Goal: Information Seeking & Learning: Check status

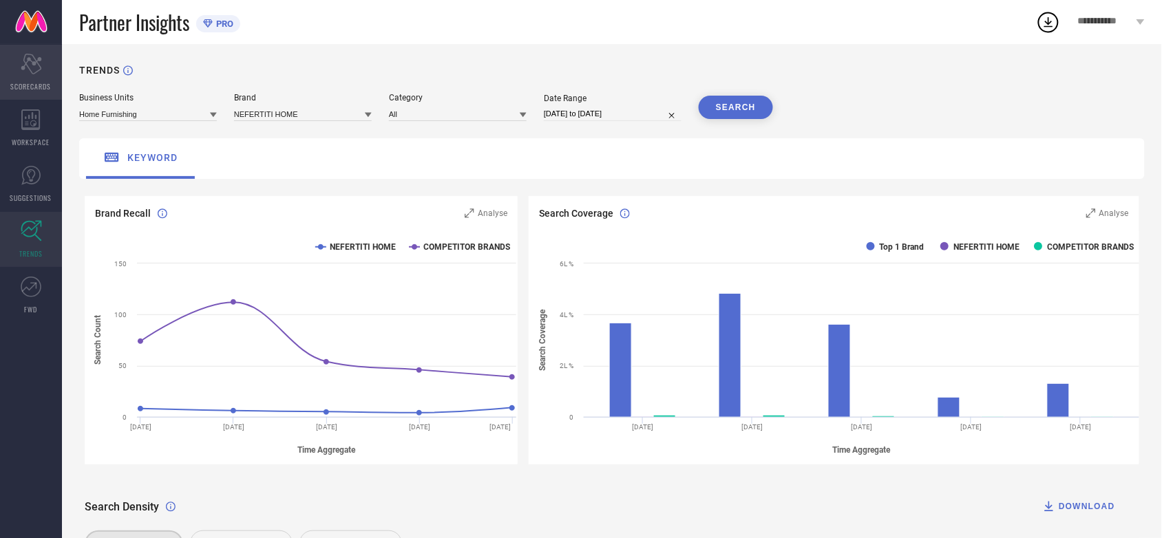
click at [32, 74] on div "Scorecard SCORECARDS" at bounding box center [31, 72] width 62 height 55
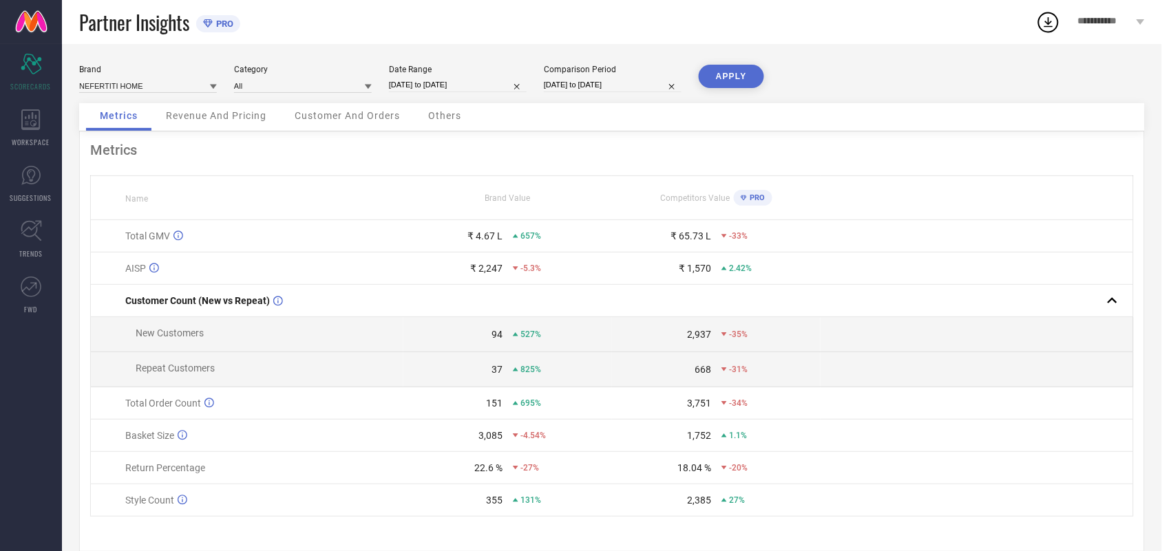
click at [442, 93] on div "Date Range [DATE] to [DATE]" at bounding box center [458, 79] width 138 height 28
click at [445, 90] on input "[DATE] to [DATE]" at bounding box center [458, 85] width 138 height 14
select select "6"
select select "2025"
select select "7"
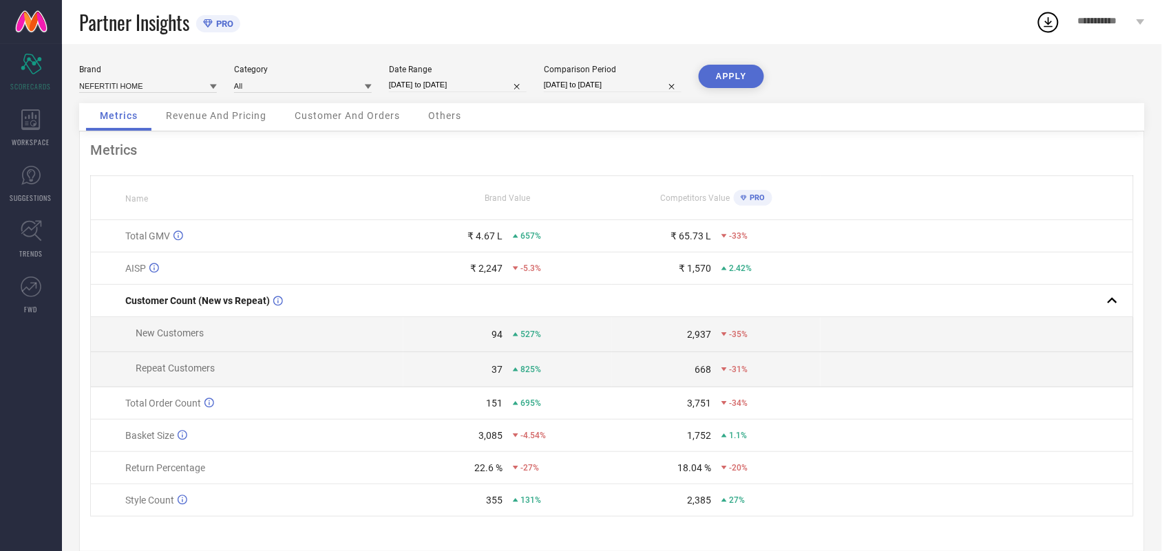
select select "2025"
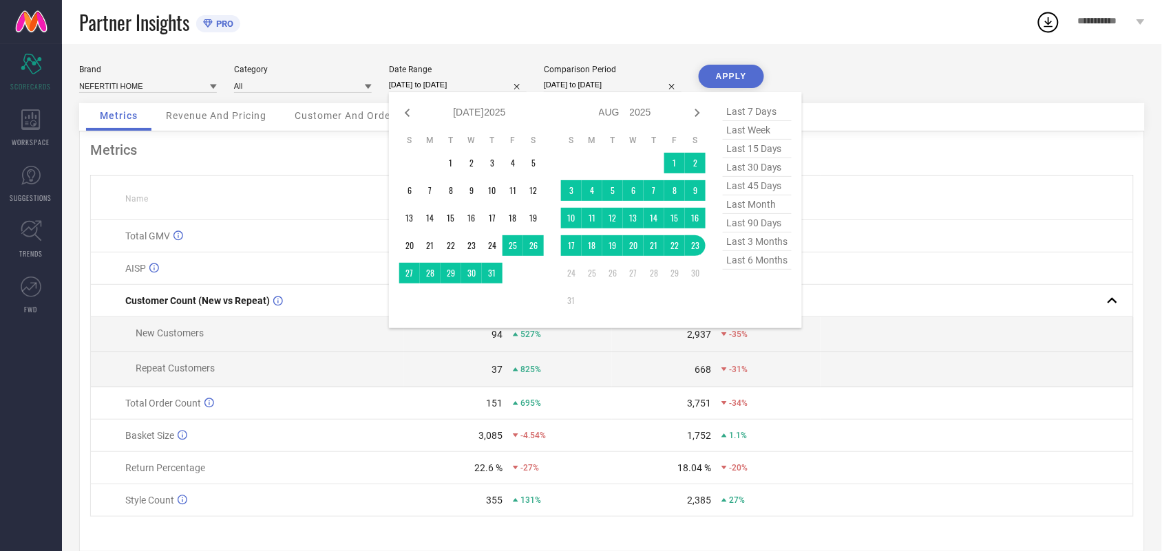
click at [764, 214] on span "last month" at bounding box center [757, 204] width 69 height 19
type input "[DATE] to [DATE]"
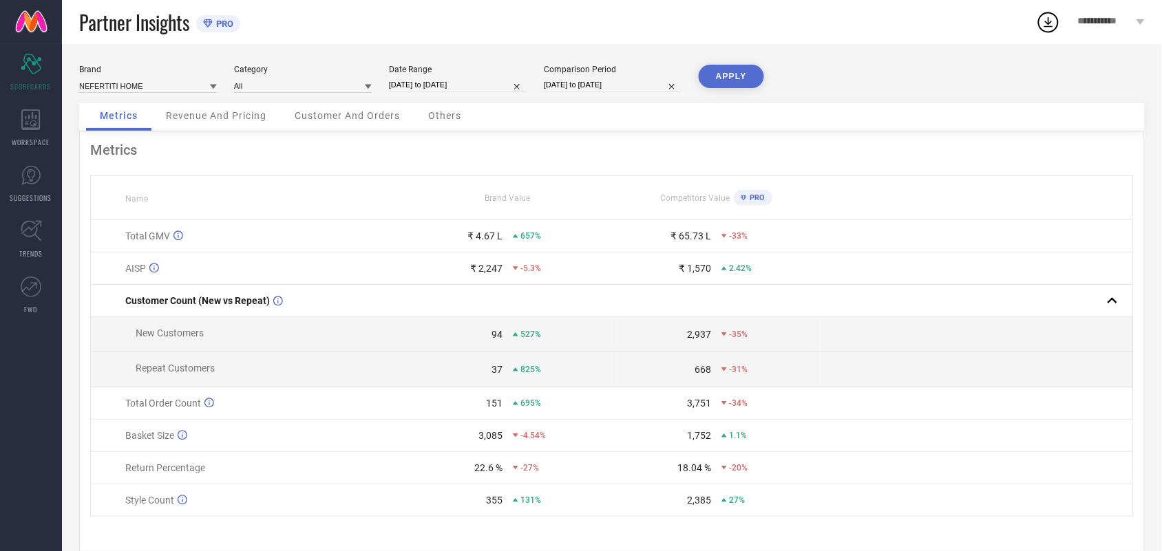
drag, startPoint x: 730, startPoint y: 79, endPoint x: 758, endPoint y: 83, distance: 28.5
click at [731, 78] on button "APPLY" at bounding box center [730, 76] width 65 height 23
click at [421, 81] on input "[DATE] to [DATE]" at bounding box center [458, 85] width 138 height 14
select select "6"
select select "2025"
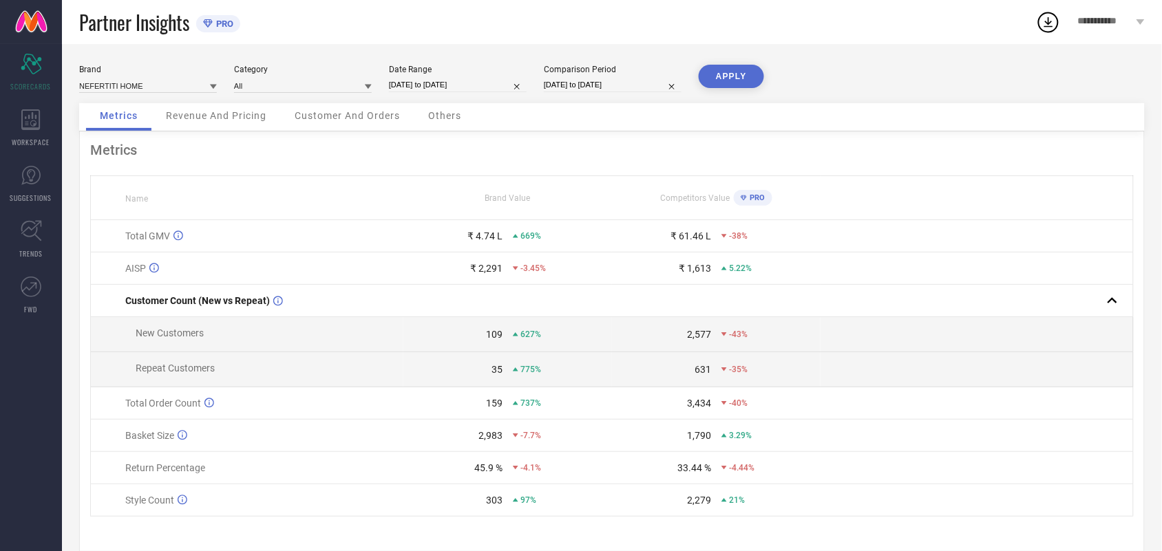
select select "7"
select select "2025"
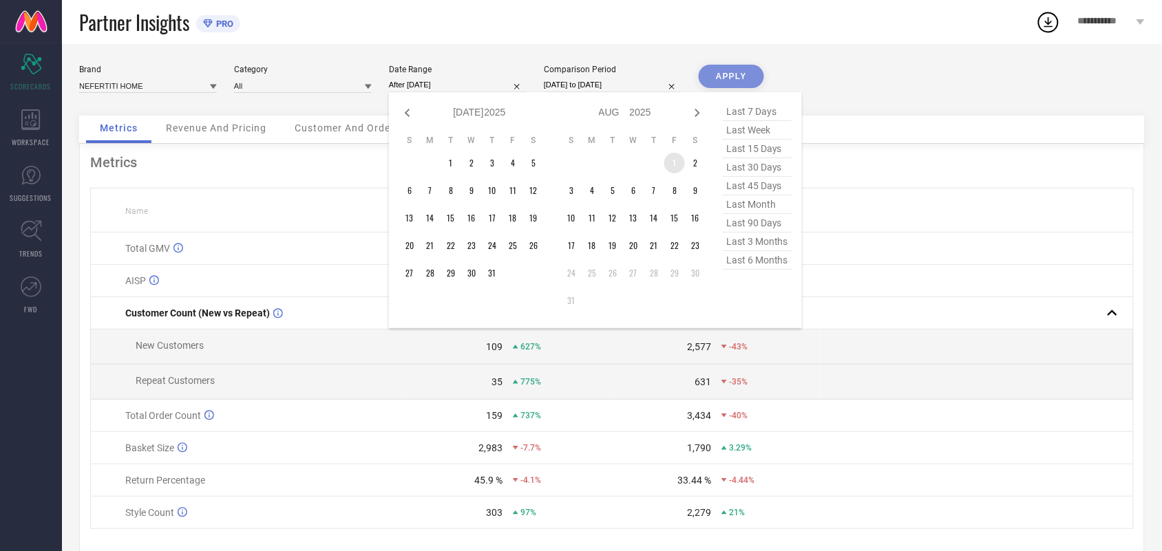
click at [665, 157] on td "1" at bounding box center [674, 163] width 21 height 21
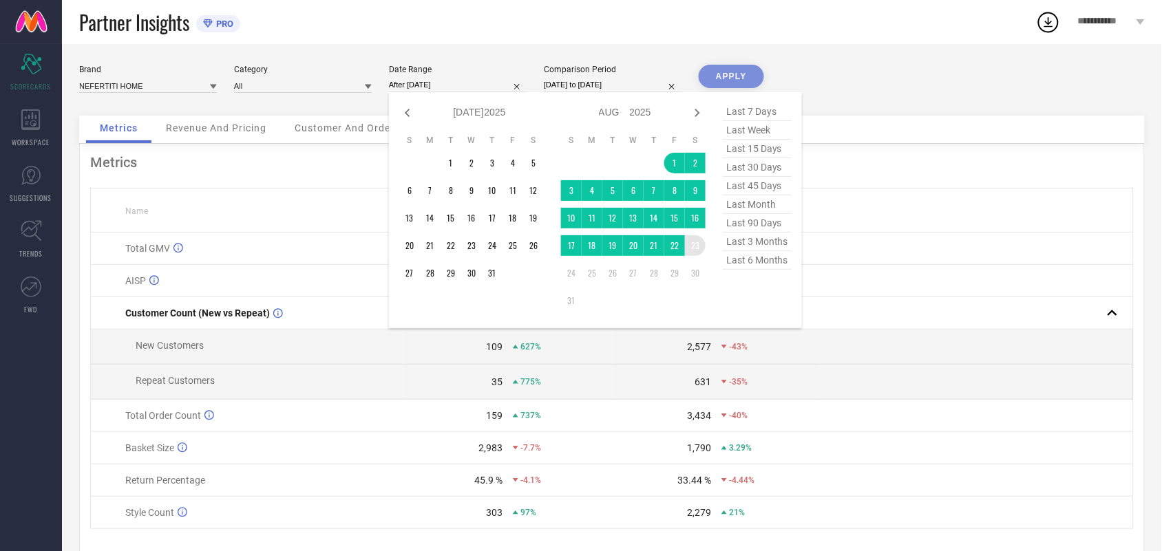
type input "[DATE] to [DATE]"
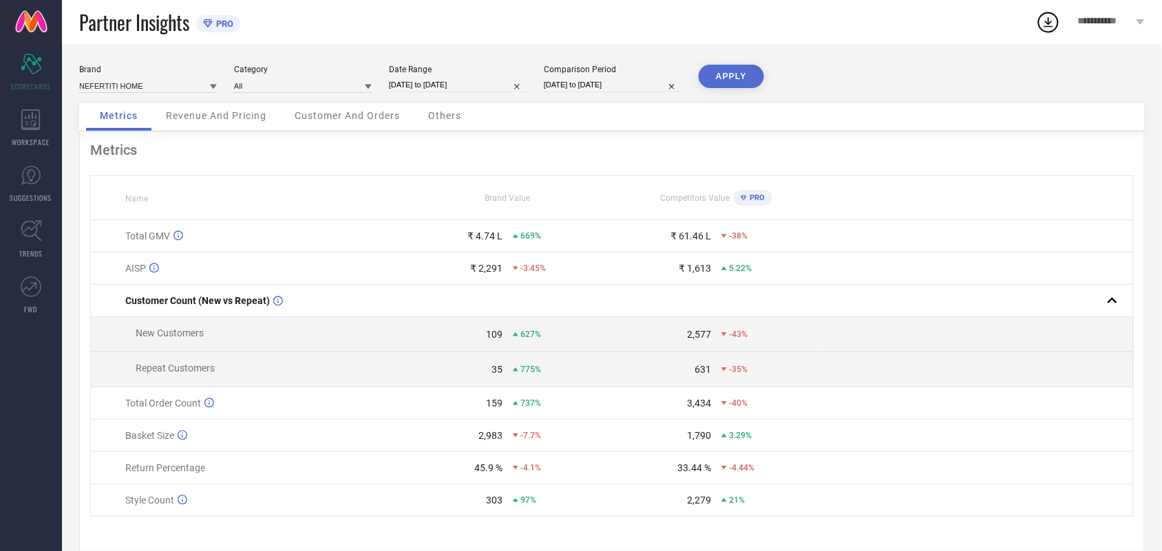
click at [747, 80] on button "APPLY" at bounding box center [730, 76] width 65 height 23
click at [0, 142] on div "WORKSPACE" at bounding box center [31, 127] width 62 height 55
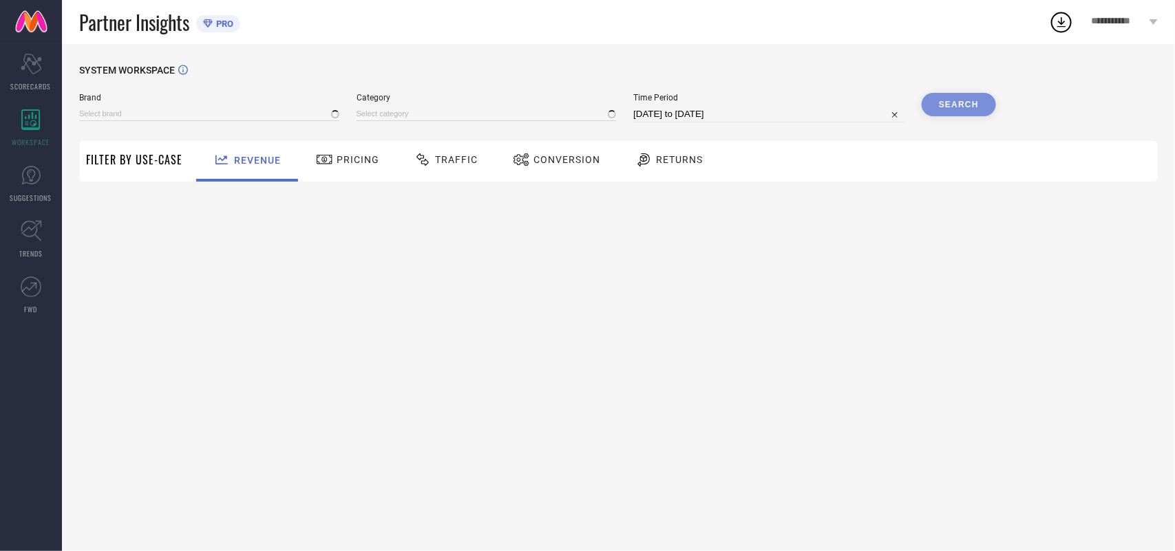
type input "NEFERTITI HOME"
type input "All"
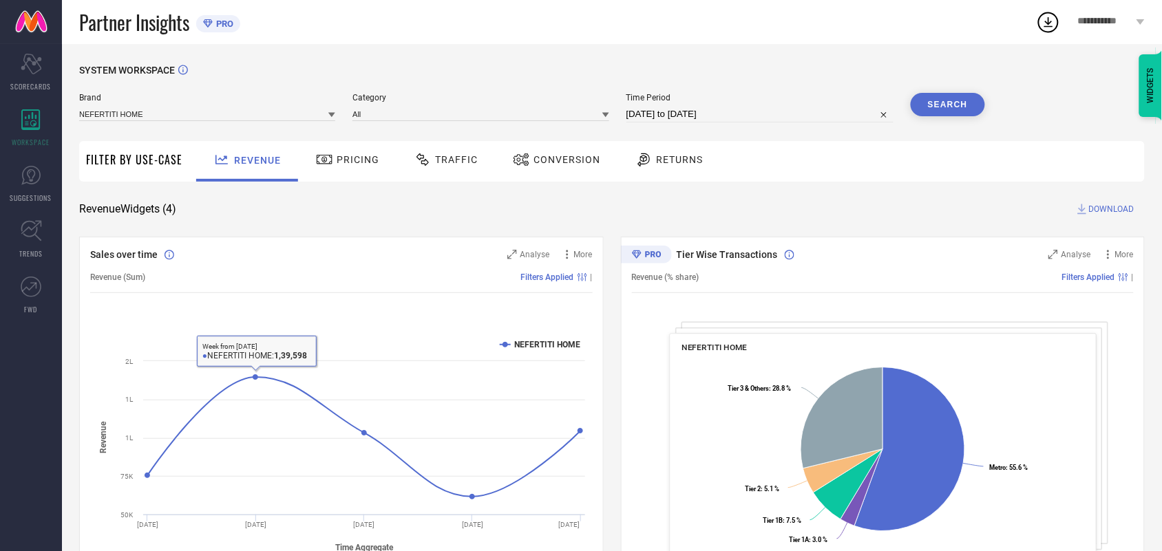
click at [351, 156] on span "Pricing" at bounding box center [357, 159] width 43 height 11
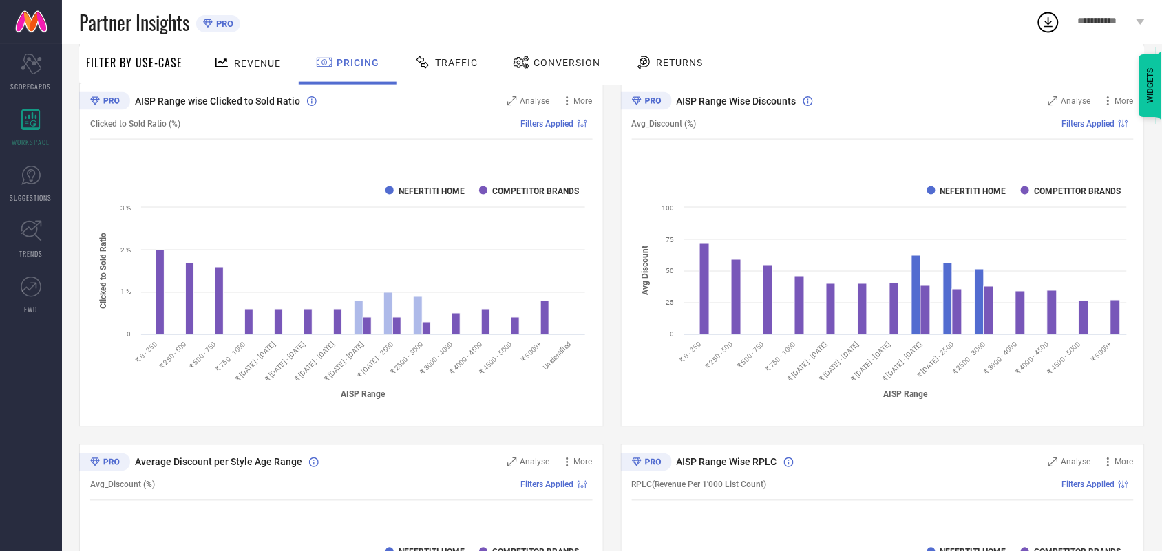
scroll to position [773, 0]
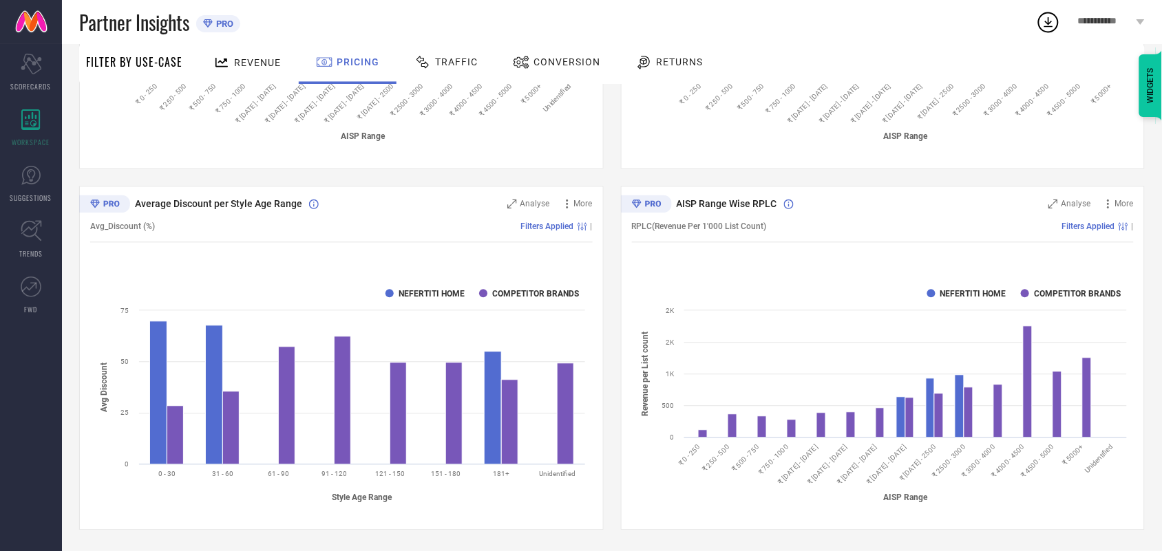
click at [455, 49] on div "Traffic" at bounding box center [446, 64] width 98 height 41
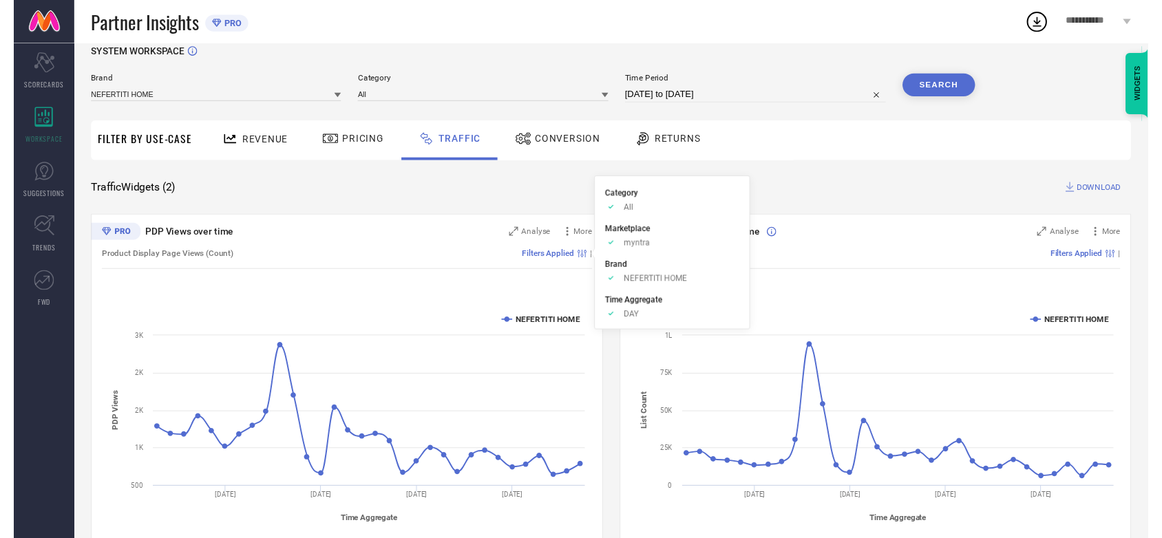
scroll to position [0, 0]
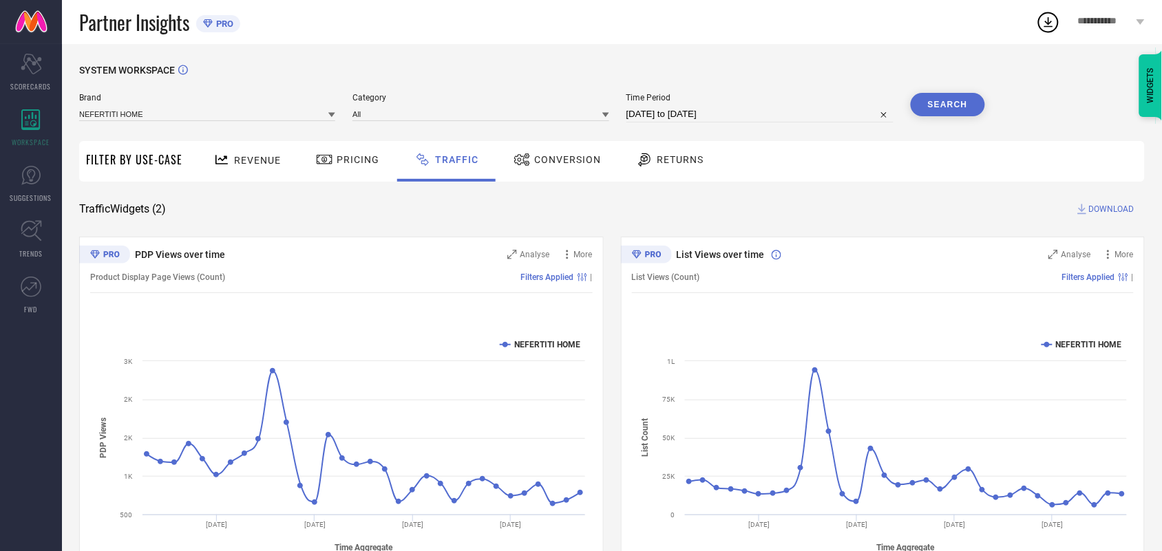
click at [573, 156] on span "Conversion" at bounding box center [567, 159] width 67 height 11
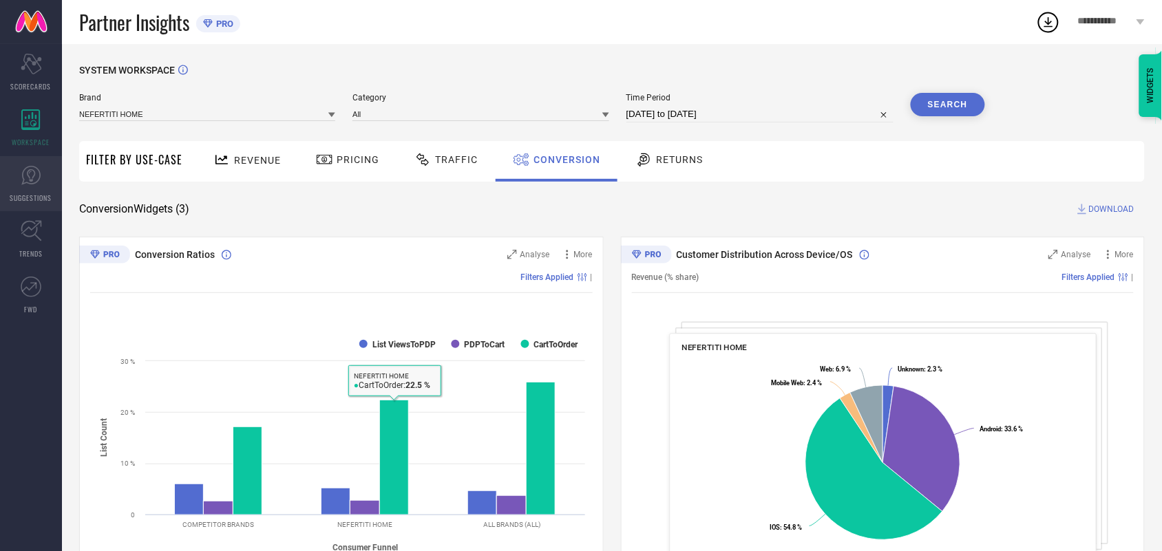
click at [39, 203] on link "SUGGESTIONS" at bounding box center [31, 183] width 62 height 55
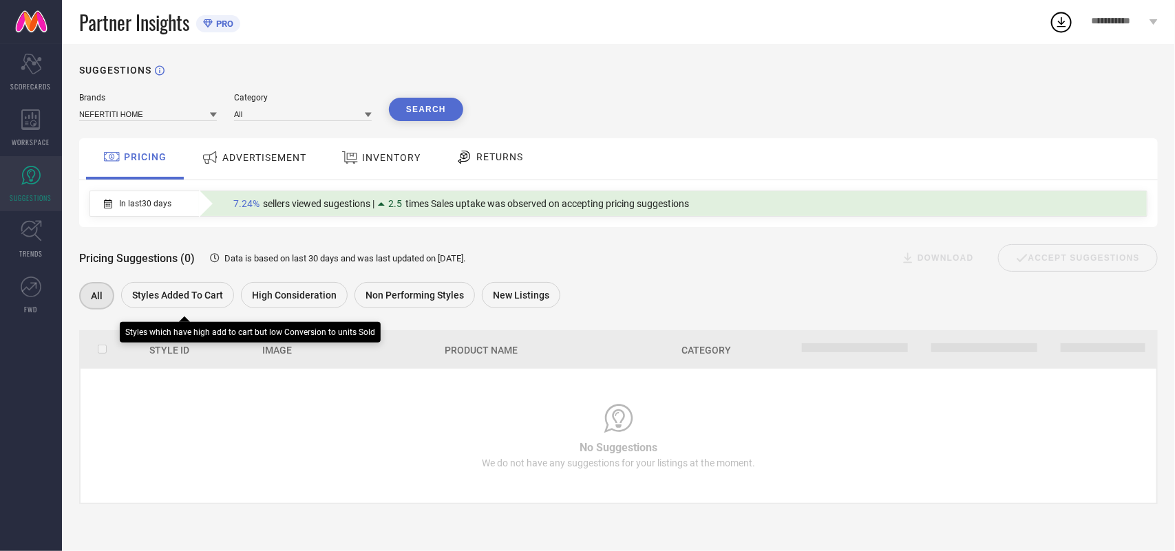
click at [180, 298] on span "Styles Added To Cart" at bounding box center [177, 295] width 91 height 11
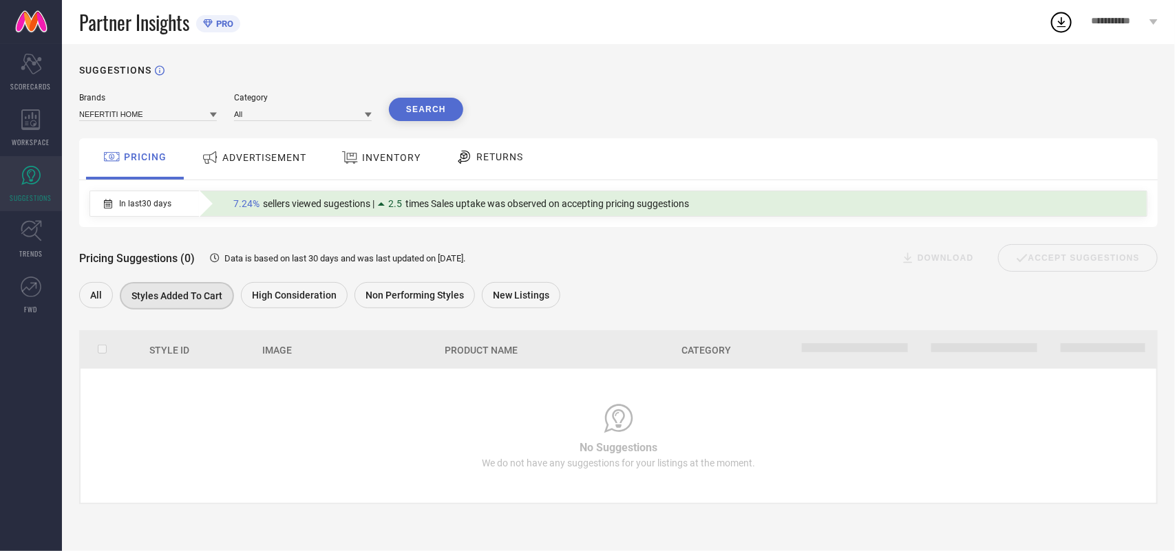
click at [259, 169] on div "ADVERTISEMENT" at bounding box center [253, 157] width 111 height 25
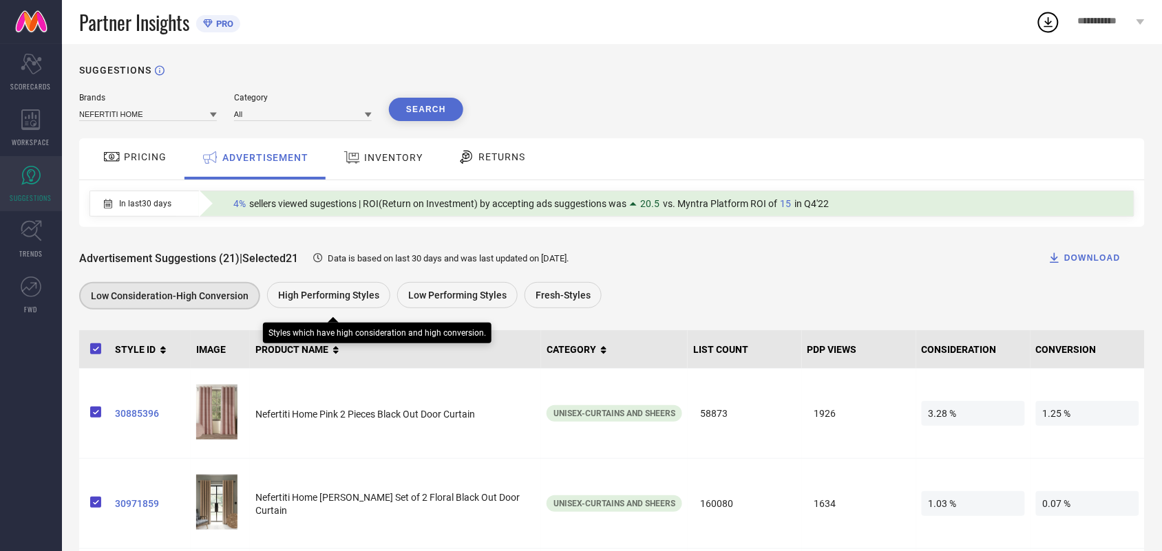
click at [334, 301] on span "High Performing Styles" at bounding box center [328, 295] width 101 height 11
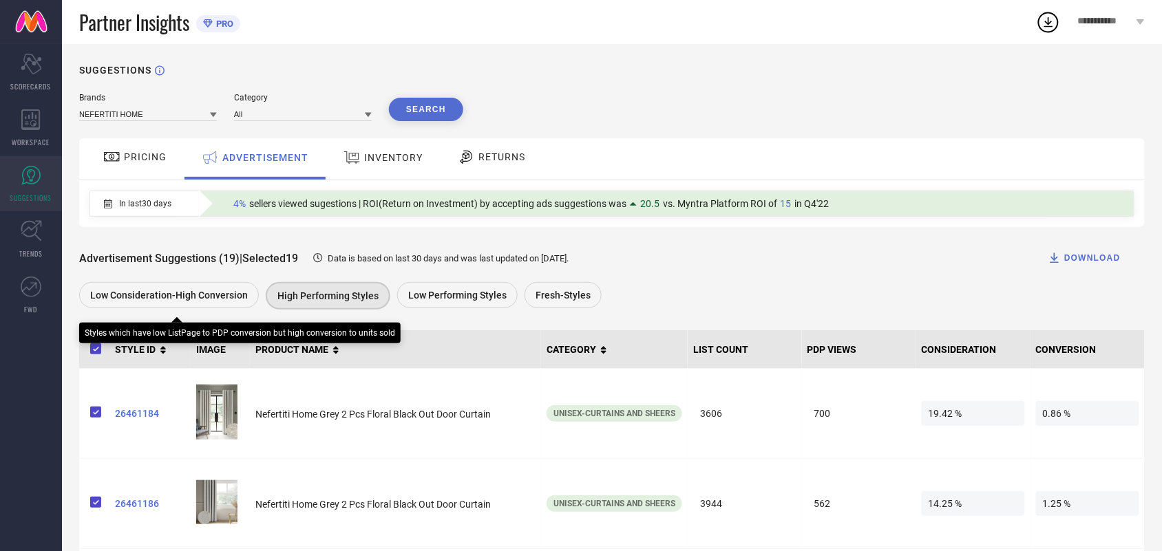
click at [176, 290] on div "Low Consideration-High Conversion" at bounding box center [169, 295] width 180 height 26
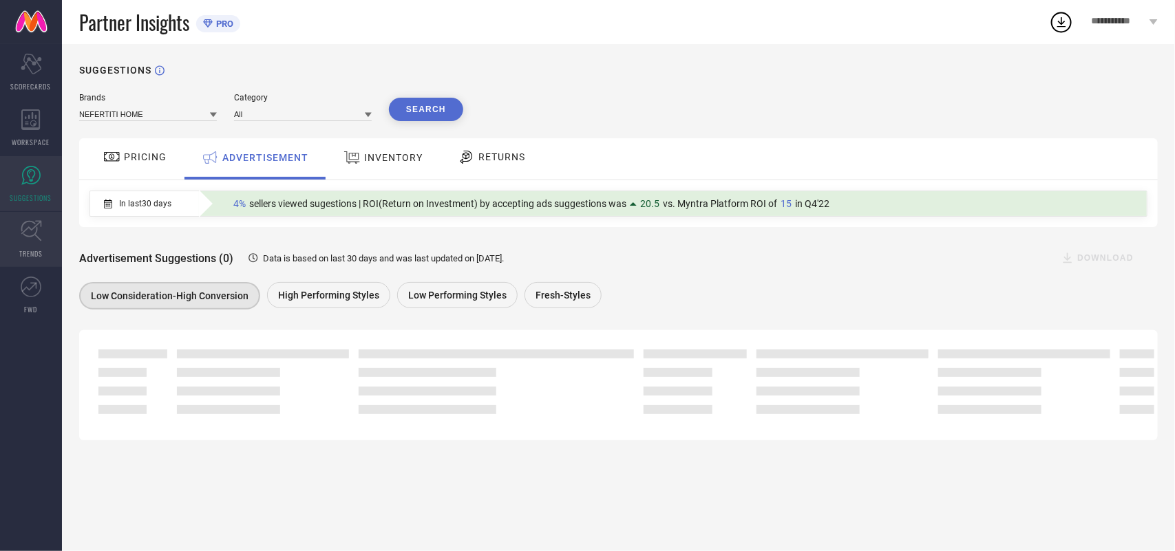
click at [31, 225] on icon at bounding box center [31, 230] width 21 height 21
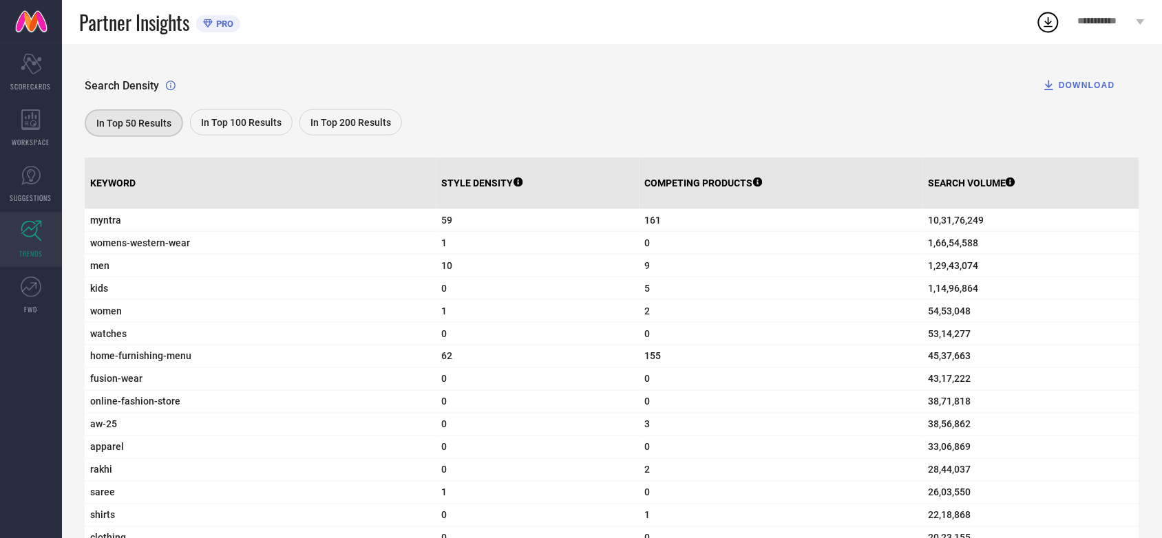
scroll to position [344, 0]
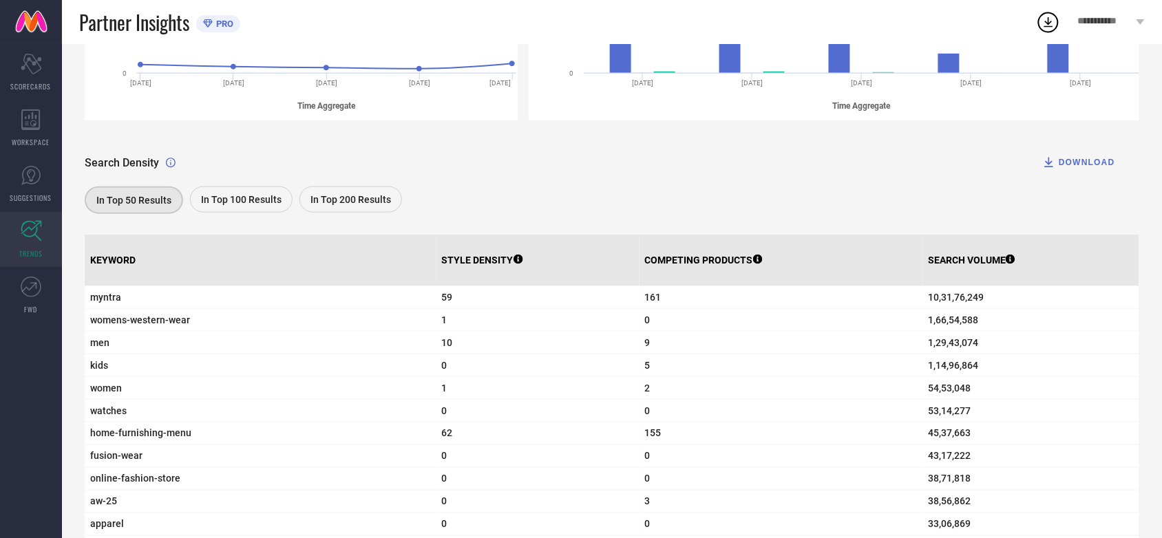
click at [283, 194] on div "In Top 100 Results" at bounding box center [241, 199] width 103 height 26
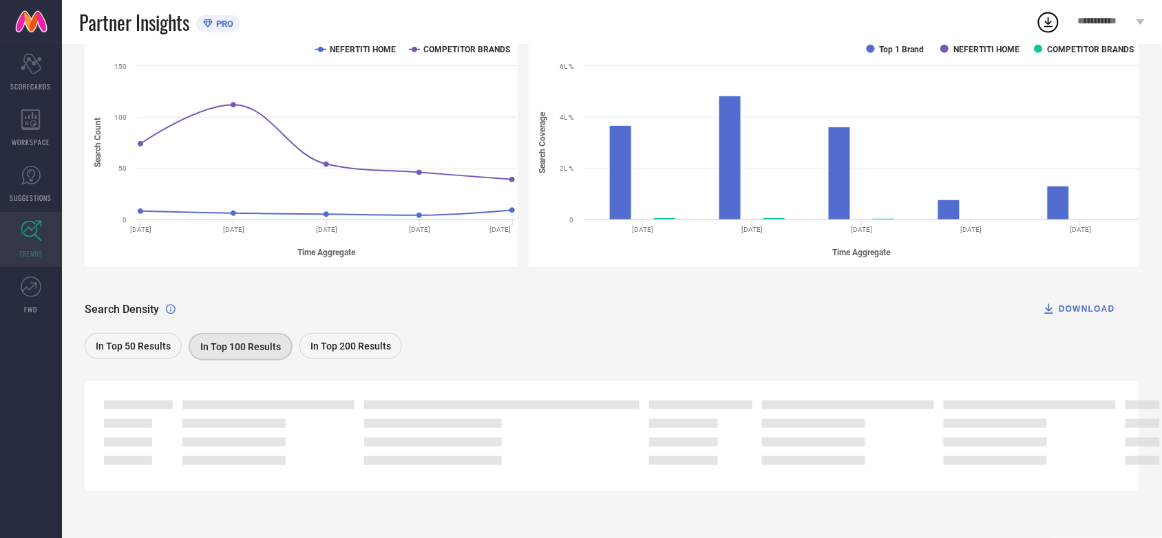
click at [372, 339] on div "In Top 200 Results" at bounding box center [350, 346] width 103 height 26
click at [36, 189] on link "SUGGESTIONS" at bounding box center [31, 183] width 62 height 55
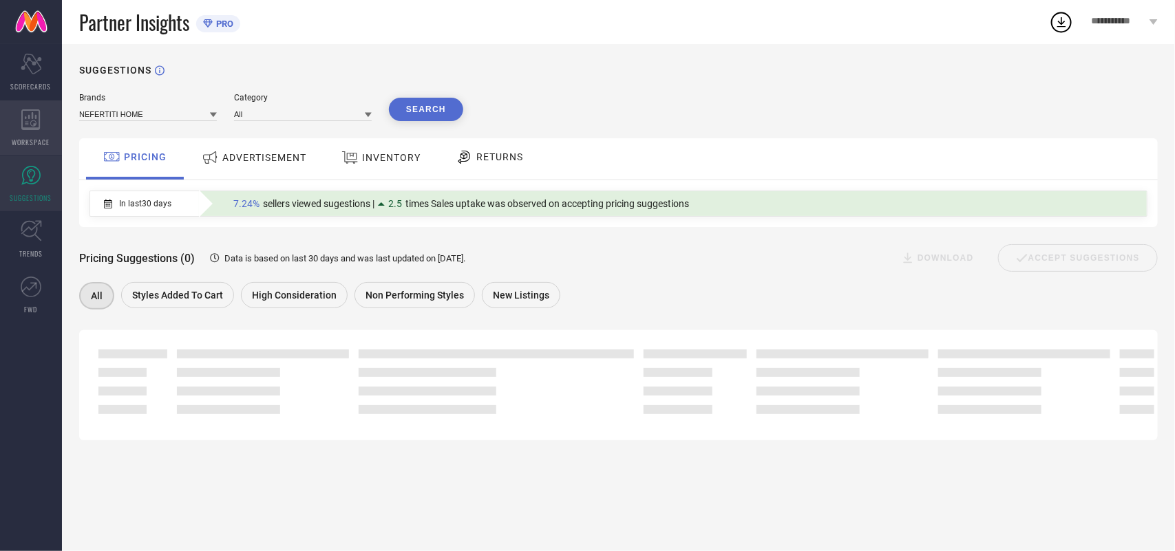
click at [43, 118] on div "WORKSPACE" at bounding box center [31, 127] width 62 height 55
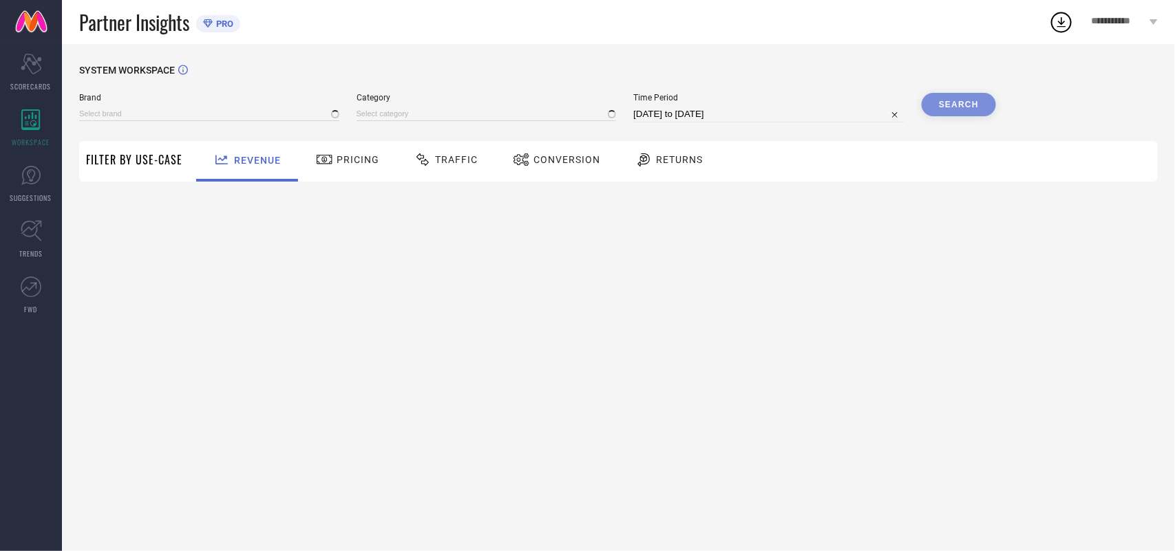
type input "NEFERTITI HOME"
type input "All"
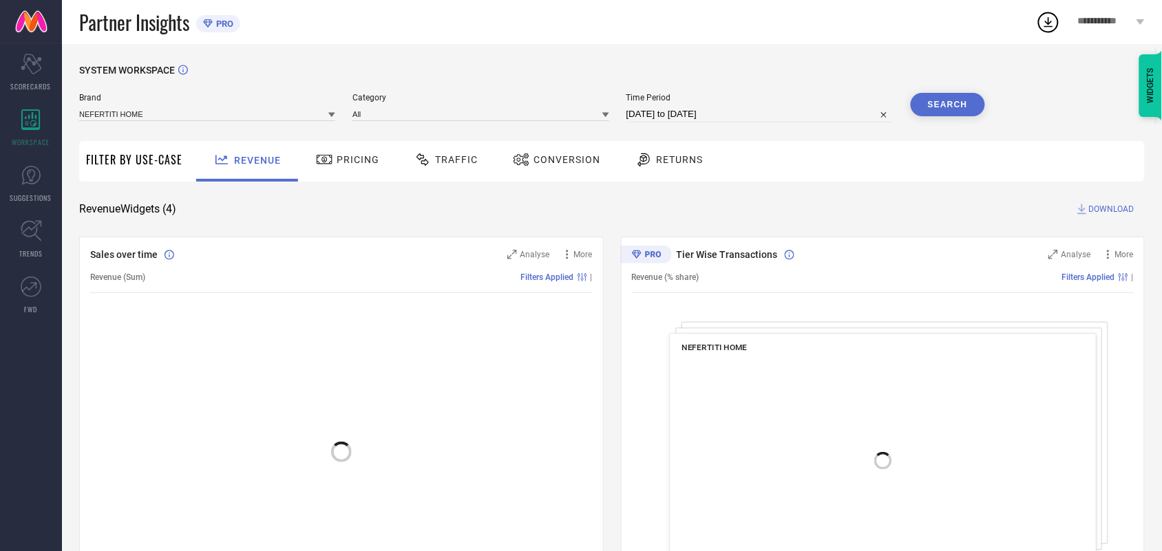
click at [338, 154] on span "Pricing" at bounding box center [357, 159] width 43 height 11
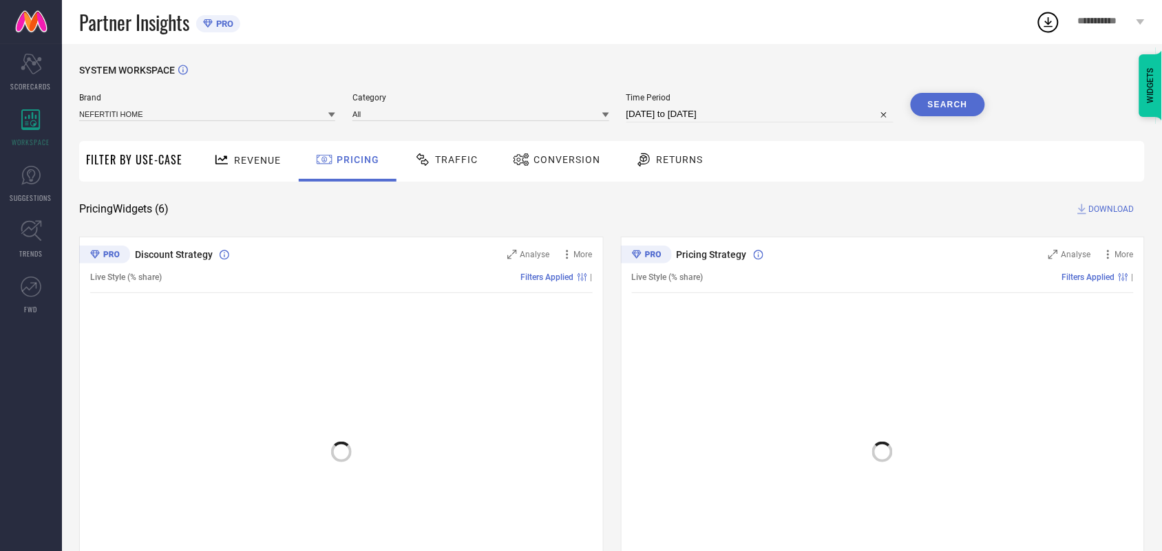
click at [462, 162] on span "Traffic" at bounding box center [456, 159] width 43 height 11
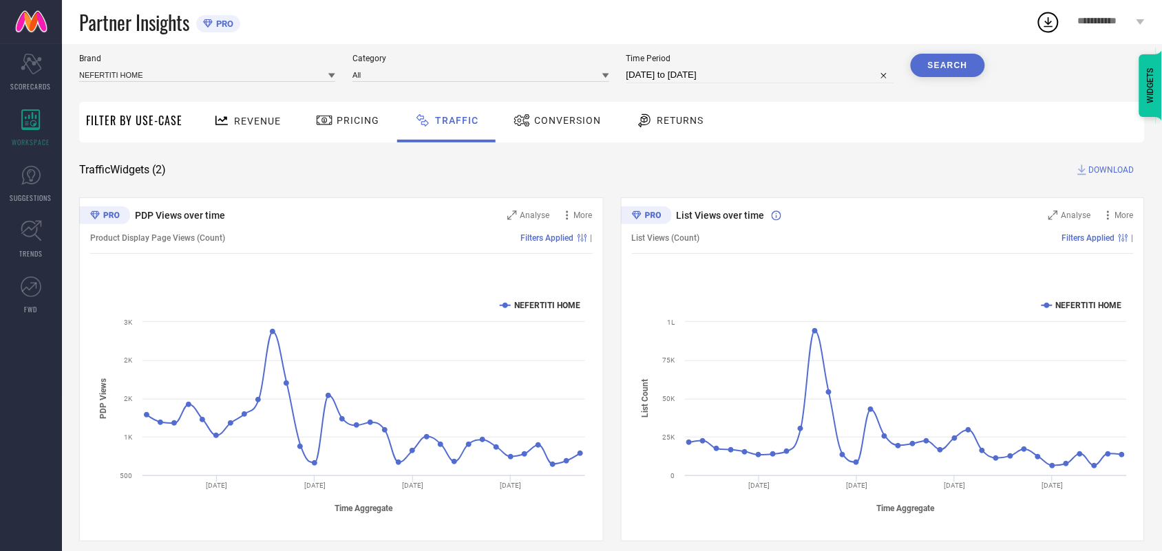
scroll to position [50, 0]
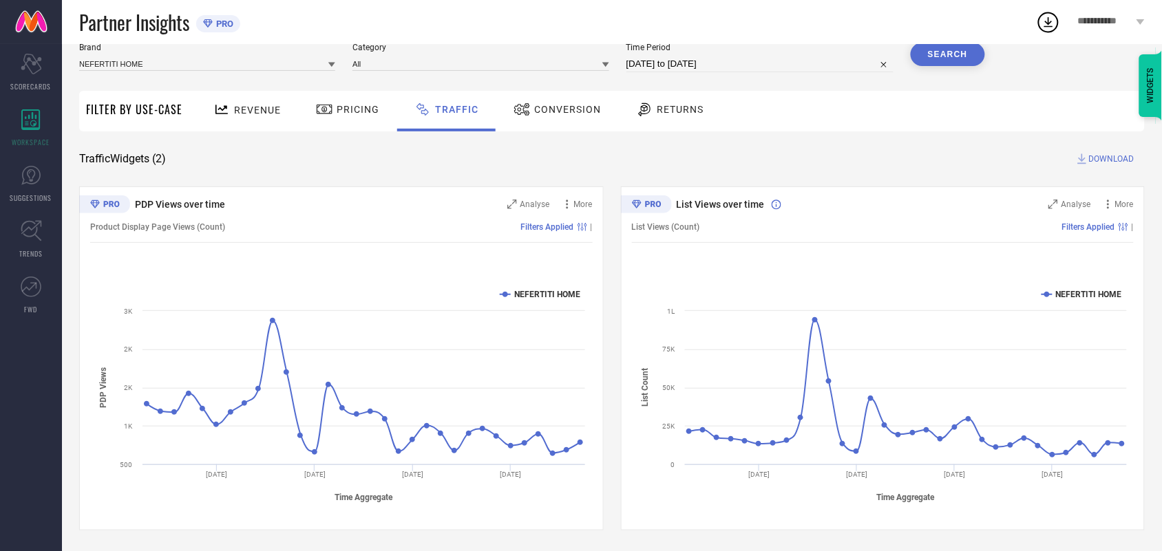
click at [549, 111] on span "Conversion" at bounding box center [567, 109] width 67 height 11
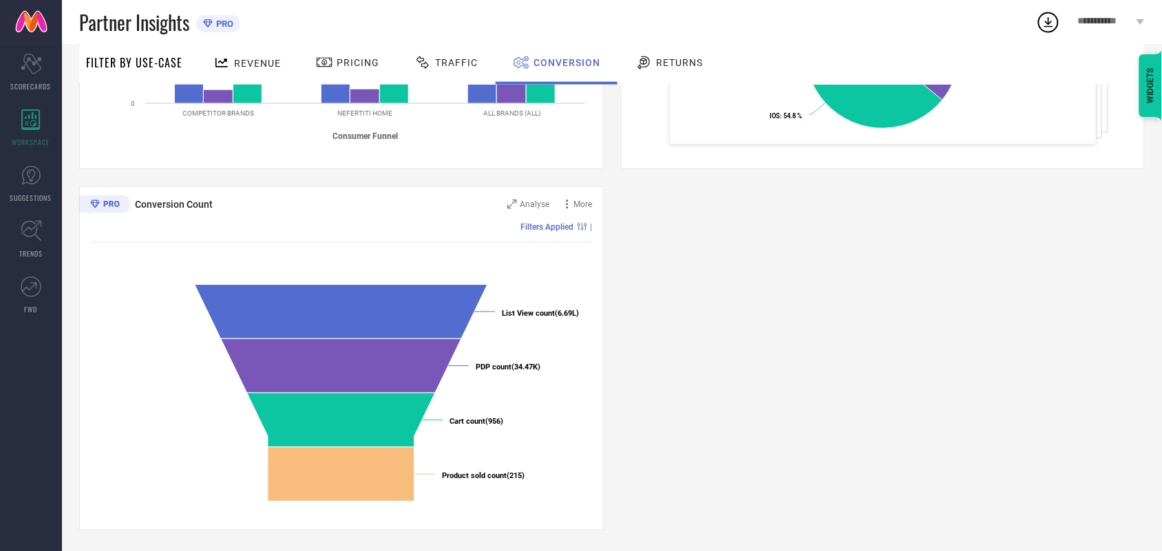
scroll to position [0, 0]
